Goal: Information Seeking & Learning: Compare options

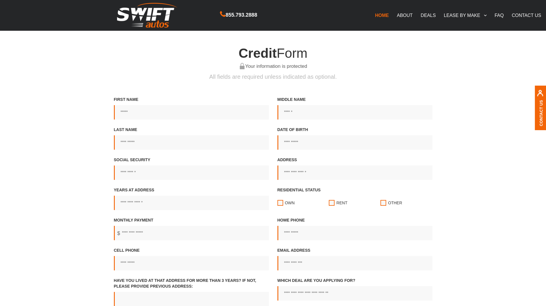
click at [428, 18] on link "DEALS" at bounding box center [428, 15] width 23 height 12
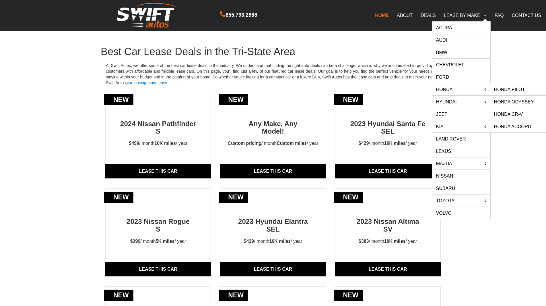
click at [454, 89] on link "HONDA" at bounding box center [461, 89] width 58 height 12
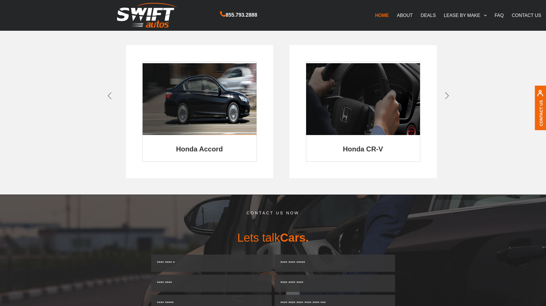
scroll to position [172, 0]
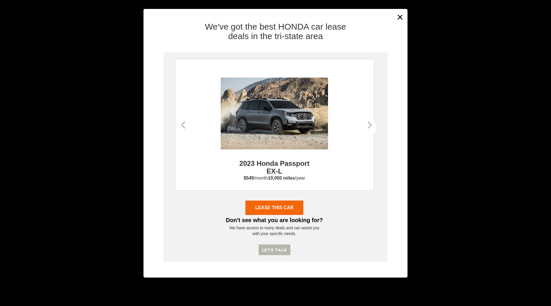
click at [369, 124] on icon at bounding box center [370, 125] width 4 height 8
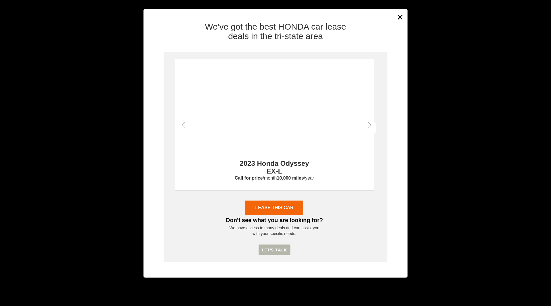
click at [369, 124] on icon at bounding box center [370, 125] width 4 height 8
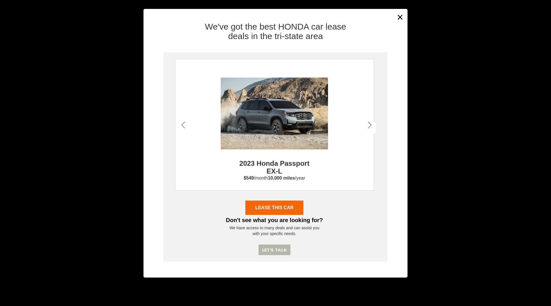
click at [369, 124] on icon at bounding box center [370, 125] width 4 height 8
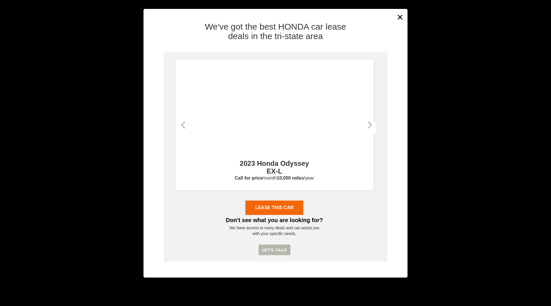
click at [396, 19] on div "We've got the best HONDA car lease deals in the tri-state area 2023 Honda Passp…" at bounding box center [276, 148] width 264 height 260
click at [399, 17] on button "×" at bounding box center [400, 17] width 9 height 14
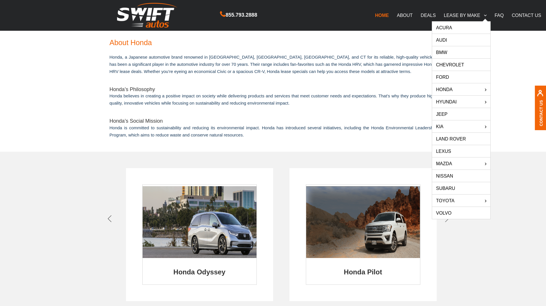
click at [441, 39] on link "Audi" at bounding box center [461, 40] width 58 height 12
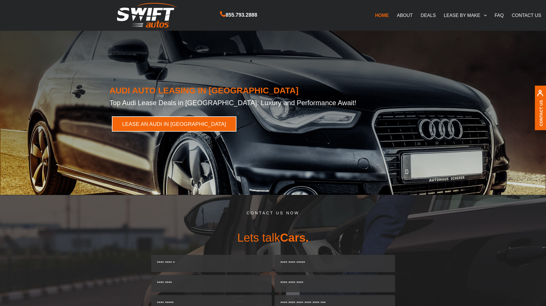
click at [168, 126] on link "LEASE AN AUDI IN NY" at bounding box center [174, 123] width 125 height 15
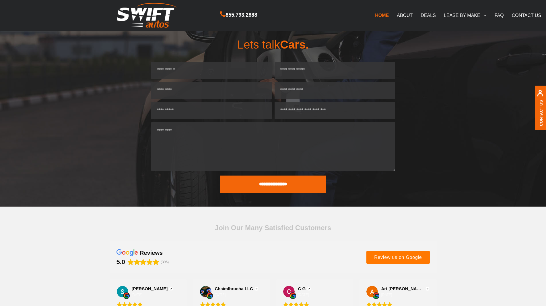
scroll to position [194, 0]
